Goal: Information Seeking & Learning: Learn about a topic

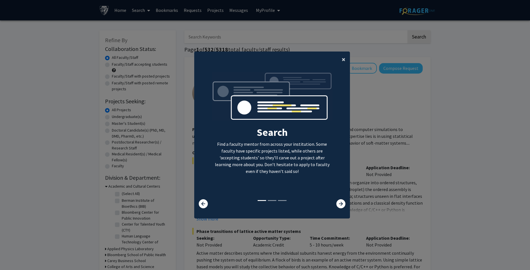
click at [342, 60] on span "×" at bounding box center [344, 59] width 4 height 9
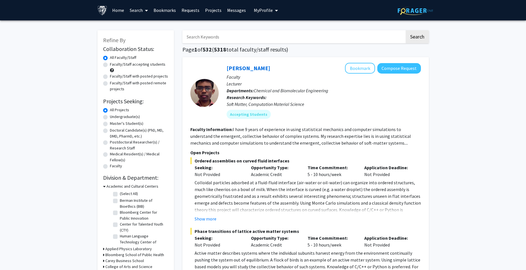
click at [129, 116] on label "Undergraduate(s)" at bounding box center [125, 117] width 30 height 6
click at [114, 116] on input "Undergraduate(s)" at bounding box center [112, 116] width 4 height 4
radio input "true"
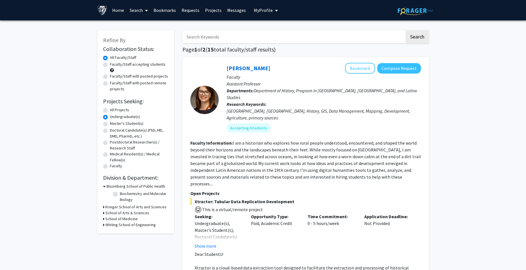
click at [126, 122] on label "Master's Student(s)" at bounding box center [126, 124] width 33 height 6
click at [114, 122] on input "Master's Student(s)" at bounding box center [112, 123] width 4 height 4
radio input "true"
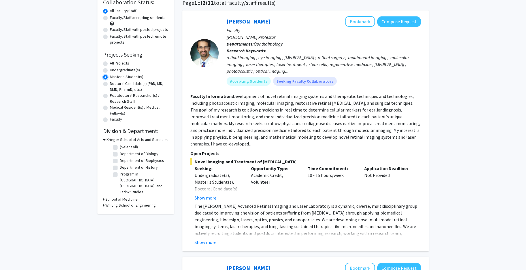
scroll to position [57, 0]
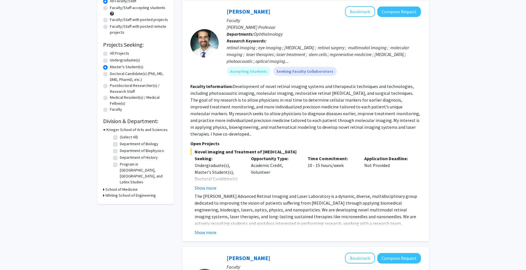
click at [103, 187] on icon at bounding box center [103, 190] width 1 height 6
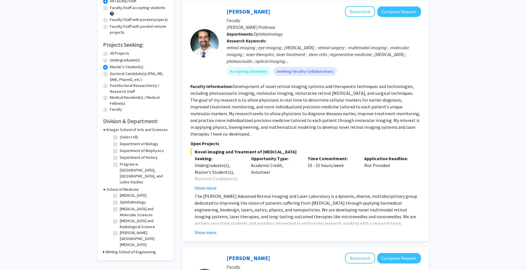
scroll to position [85, 0]
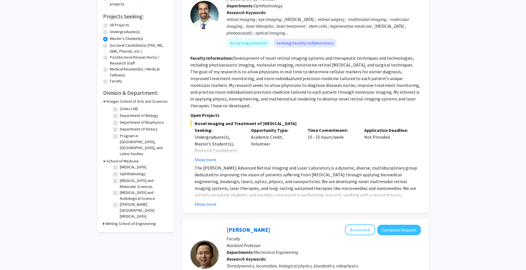
click at [103, 221] on icon at bounding box center [103, 224] width 1 height 6
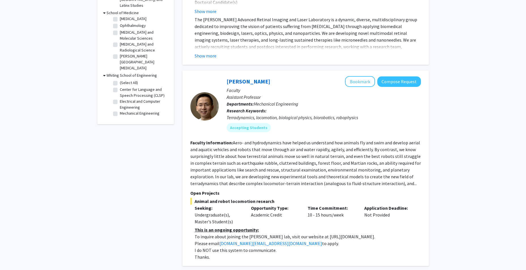
scroll to position [227, 0]
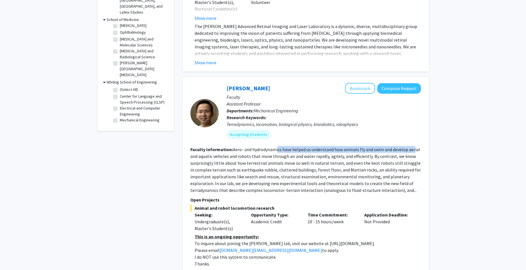
drag, startPoint x: 278, startPoint y: 142, endPoint x: 413, endPoint y: 144, distance: 135.7
click at [413, 147] on fg-read-more "Aero- and hydrodynamics have helped us understand how animals fly and swim and …" at bounding box center [305, 170] width 231 height 46
click at [219, 147] on b "Faculty Information:" at bounding box center [211, 150] width 42 height 6
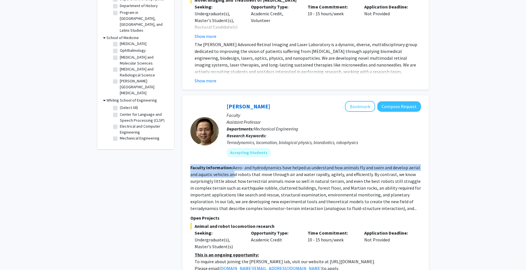
scroll to position [198, 0]
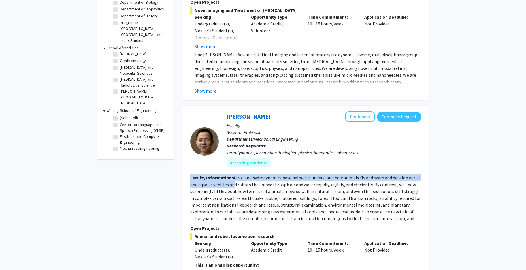
drag, startPoint x: 257, startPoint y: 148, endPoint x: 282, endPoint y: 151, distance: 24.5
click at [282, 151] on fg-search-faculty "[PERSON_NAME] Bookmark Compose Request Faculty Assistant Professor Departments:…" at bounding box center [305, 203] width 231 height 184
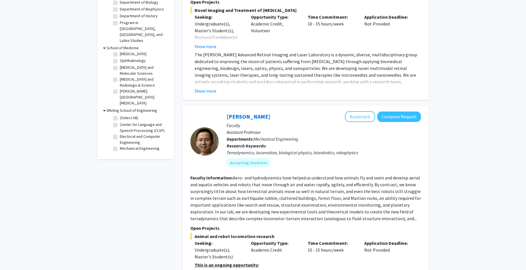
drag, startPoint x: 282, startPoint y: 151, endPoint x: 267, endPoint y: 186, distance: 38.0
click at [267, 186] on fg-read-more "Aero- and hydrodynamics have helped us understand how animals fly and swim and …" at bounding box center [305, 198] width 231 height 46
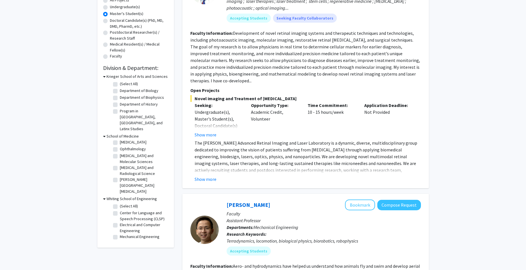
scroll to position [113, 0]
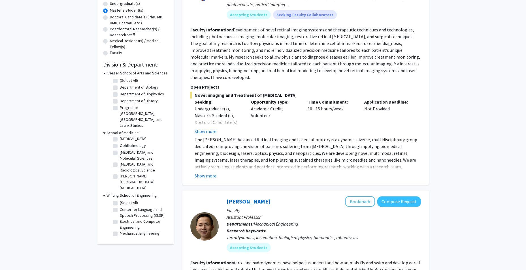
click at [120, 80] on label "(Select All)" at bounding box center [129, 81] width 18 height 6
click at [120, 80] on input "(Select All)" at bounding box center [122, 80] width 4 height 4
checkbox input "true"
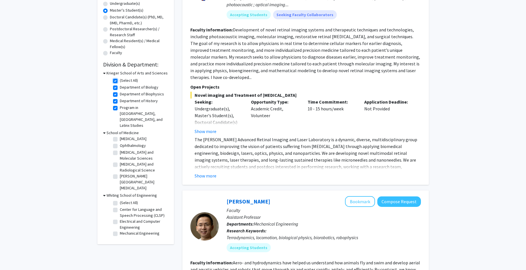
checkbox input "true"
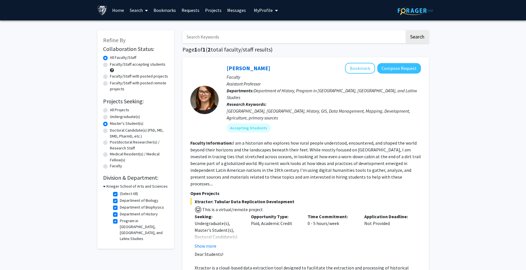
click at [120, 194] on label "(Select All)" at bounding box center [129, 194] width 18 height 6
click at [120, 194] on input "(Select All)" at bounding box center [122, 193] width 4 height 4
checkbox input "false"
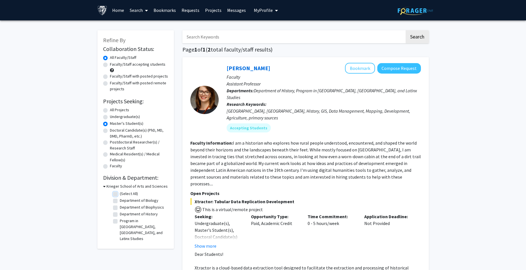
checkbox input "false"
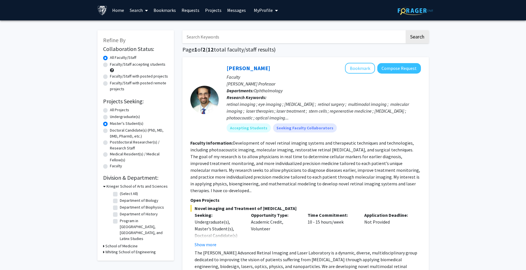
scroll to position [28, 0]
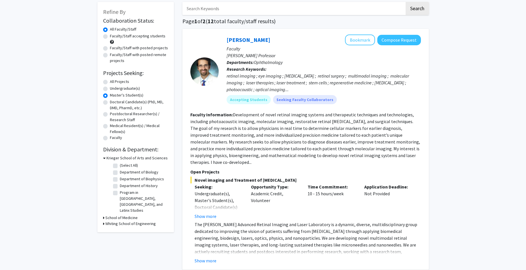
click at [103, 214] on div "Refine By Collaboration Status: Collaboration Status All Faculty/Staff Collabor…" at bounding box center [135, 117] width 76 height 231
click at [103, 215] on icon at bounding box center [103, 218] width 1 height 6
click at [120, 222] on label "(Select All)" at bounding box center [129, 225] width 18 height 6
click at [120, 222] on input "(Select All)" at bounding box center [122, 224] width 4 height 4
checkbox input "true"
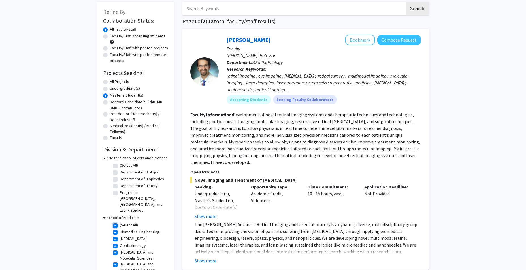
checkbox input "true"
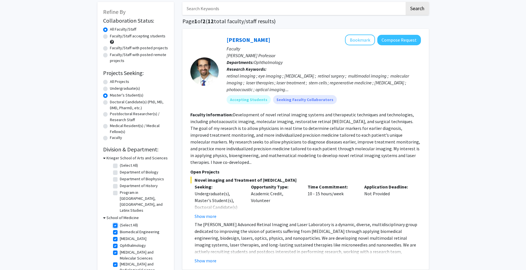
checkbox input "true"
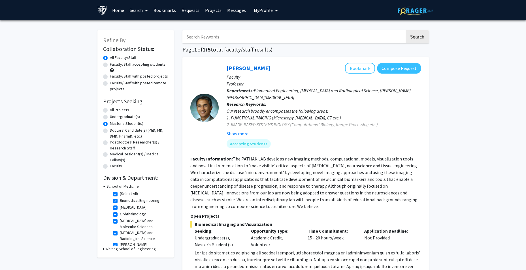
click at [104, 187] on icon at bounding box center [104, 187] width 3 height 6
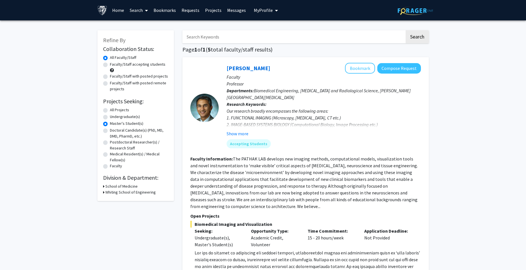
click at [104, 187] on icon at bounding box center [103, 187] width 1 height 6
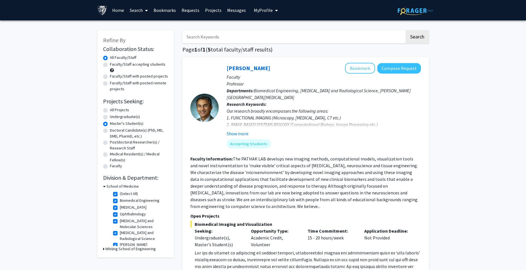
click at [120, 195] on label "(Select All)" at bounding box center [129, 194] width 18 height 6
click at [120, 195] on input "(Select All)" at bounding box center [122, 193] width 4 height 4
checkbox input "false"
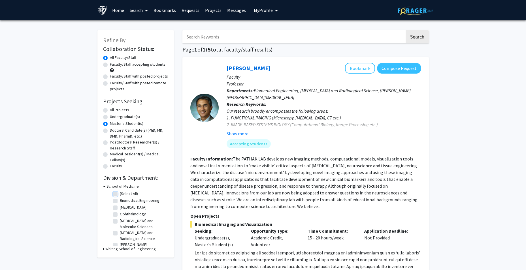
checkbox input "false"
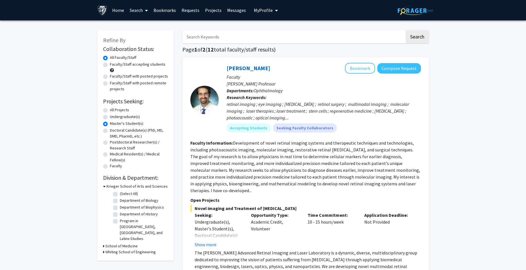
click at [103, 249] on icon at bounding box center [103, 252] width 1 height 6
click at [120, 257] on label "(Select All)" at bounding box center [129, 260] width 18 height 6
click at [120, 257] on input "(Select All)" at bounding box center [122, 259] width 4 height 4
checkbox input "true"
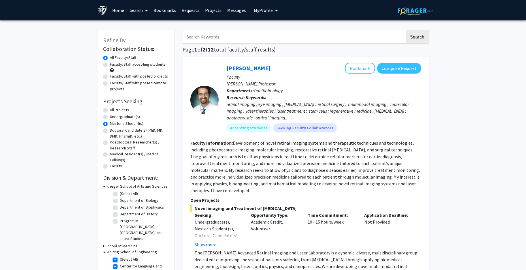
checkbox input "true"
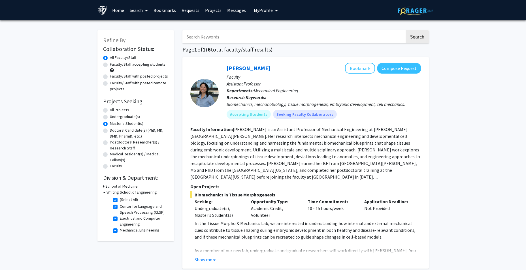
click at [115, 198] on fg-checkbox "(Select All) (Select All)" at bounding box center [140, 200] width 54 height 7
click at [120, 200] on label "(Select All)" at bounding box center [129, 200] width 18 height 6
click at [120, 200] on input "(Select All)" at bounding box center [122, 199] width 4 height 4
checkbox input "false"
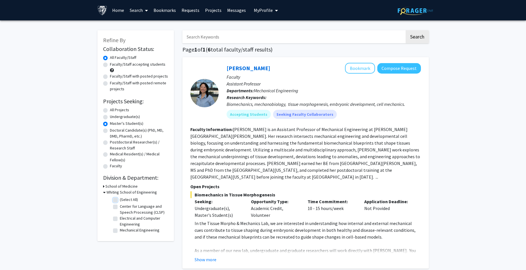
checkbox input "false"
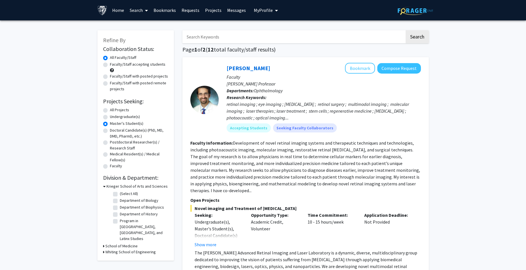
click at [120, 193] on label "(Select All)" at bounding box center [129, 194] width 18 height 6
click at [120, 193] on input "(Select All)" at bounding box center [122, 193] width 4 height 4
checkbox input "true"
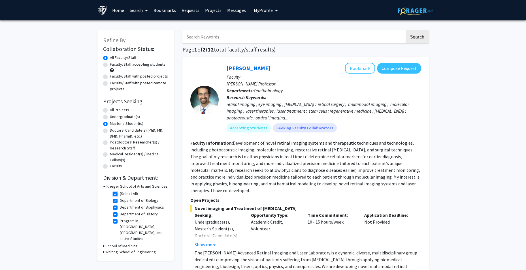
checkbox input "true"
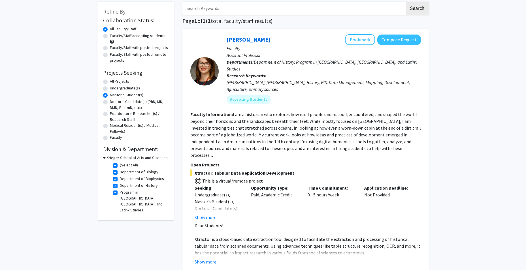
scroll to position [28, 0]
click at [120, 165] on label "(Select All)" at bounding box center [129, 166] width 18 height 6
click at [120, 165] on input "(Select All)" at bounding box center [122, 165] width 4 height 4
checkbox input "false"
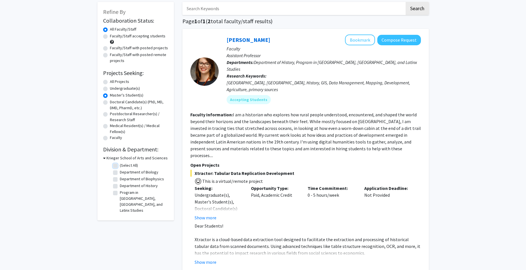
checkbox input "false"
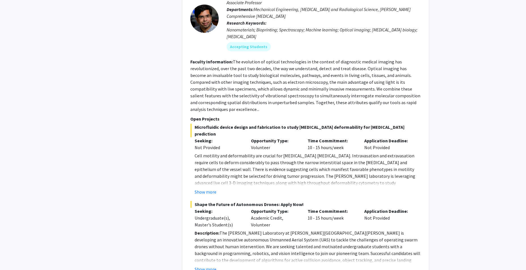
scroll to position [2580, 0]
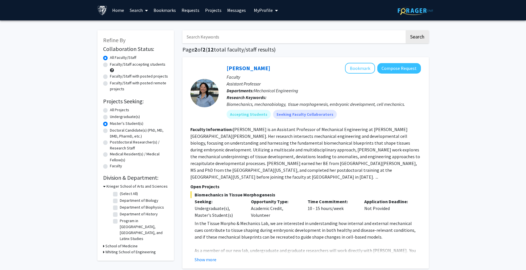
click at [110, 117] on label "Undergraduate(s)" at bounding box center [125, 117] width 30 height 6
click at [110, 117] on input "Undergraduate(s)" at bounding box center [112, 116] width 4 height 4
radio input "true"
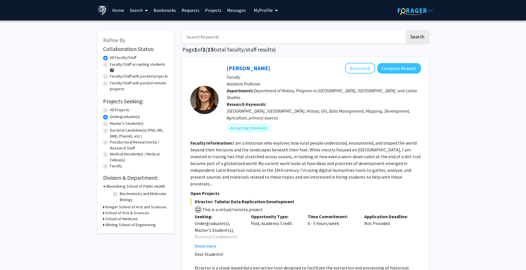
click at [110, 122] on label "Master's Student(s)" at bounding box center [126, 124] width 33 height 6
click at [110, 122] on input "Master's Student(s)" at bounding box center [112, 123] width 4 height 4
radio input "true"
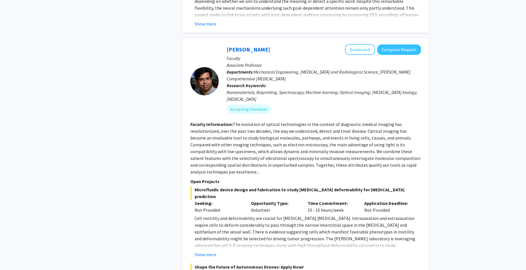
scroll to position [2580, 0]
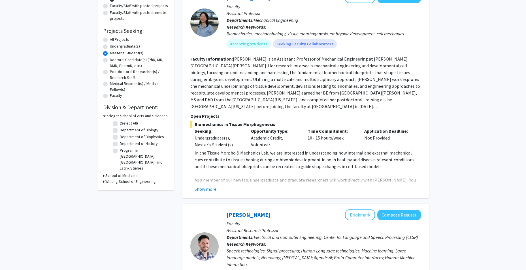
scroll to position [85, 0]
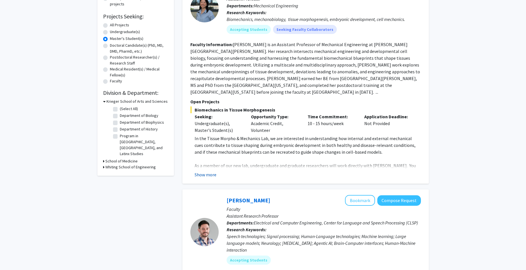
click at [201, 171] on button "Show more" at bounding box center [206, 174] width 22 height 7
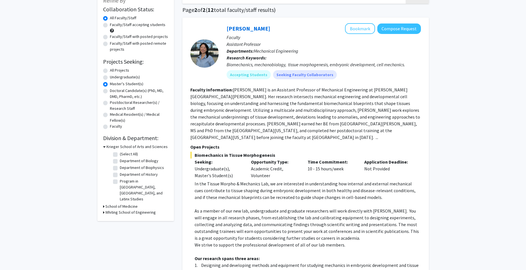
scroll to position [0, 0]
